Goal: Navigation & Orientation: Find specific page/section

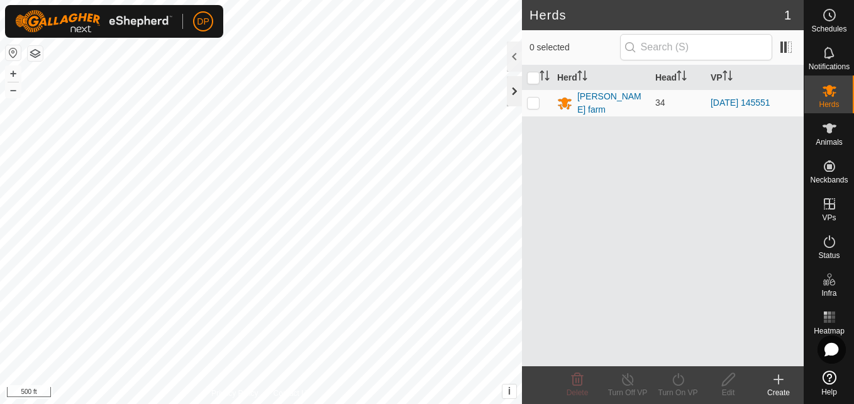
click at [513, 92] on div at bounding box center [514, 91] width 15 height 30
click at [514, 95] on div at bounding box center [514, 91] width 15 height 30
